Goal: Understand process/instructions: Learn how to perform a task or action

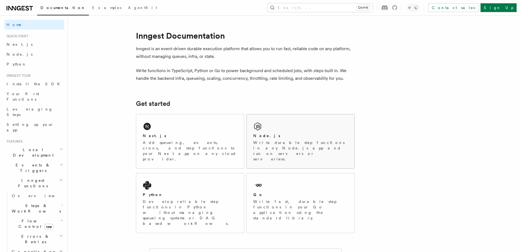
click at [291, 135] on div "Node.js" at bounding box center [300, 136] width 95 height 6
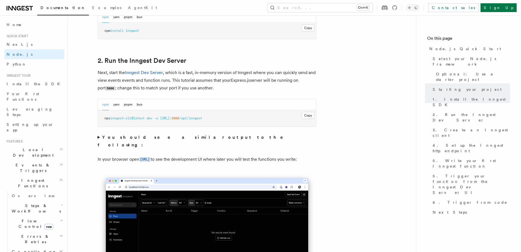
scroll to position [383, 0]
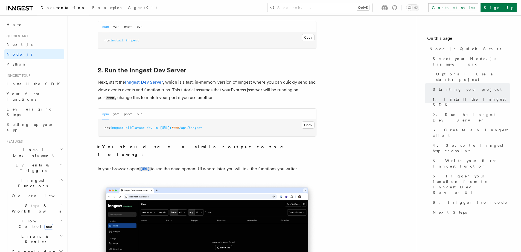
click at [231, 127] on pre "npx inngest-cli@latest dev -u http://localhost: 3000 /api/inngest" at bounding box center [207, 128] width 218 height 16
copy div "npx inngest-cli@latest dev -u http://localhost: 3000 /api/inngest"
